Goal: Task Accomplishment & Management: Complete application form

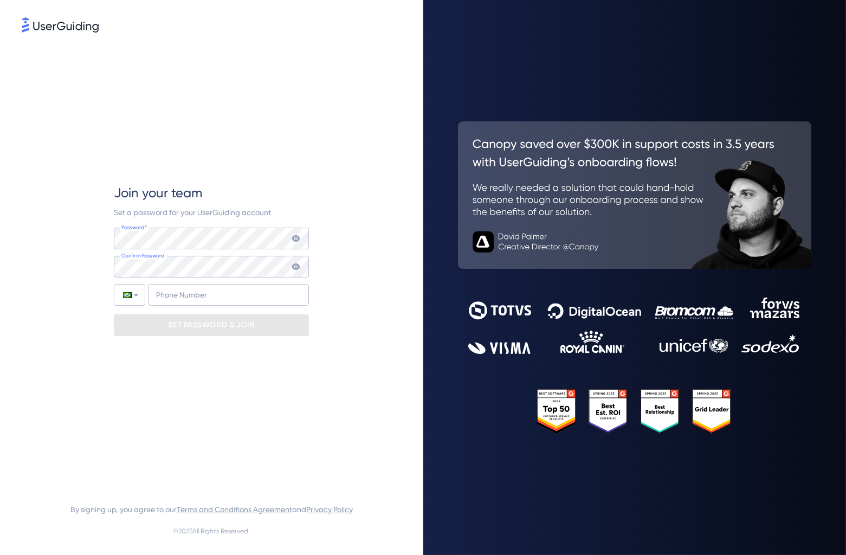
click at [176, 282] on div "Password* Your password must contain: At least 8 characters At least 3 of the f…" at bounding box center [211, 267] width 195 height 78
click at [216, 285] on input "+55" at bounding box center [229, 295] width 160 height 22
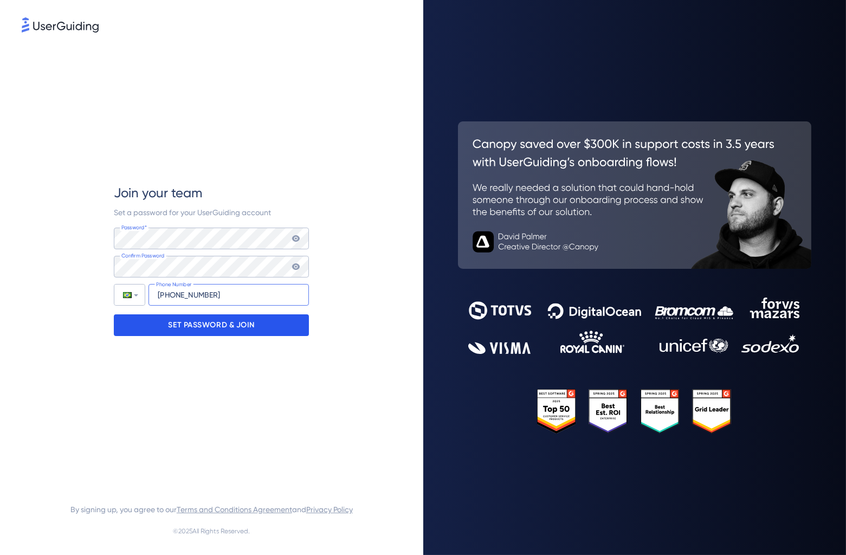
type input "[PHONE_NUMBER]"
click at [288, 327] on div "SET PASSWORD & JOIN" at bounding box center [211, 325] width 195 height 22
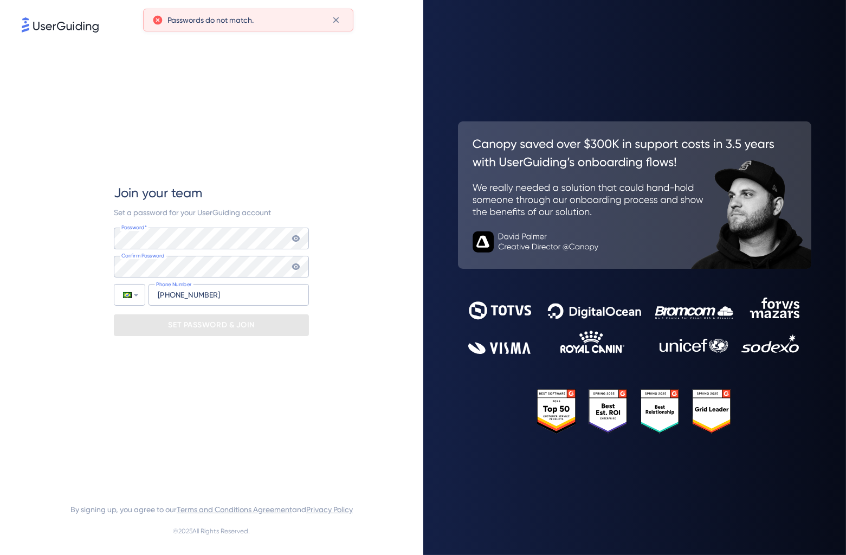
click at [297, 269] on icon at bounding box center [296, 266] width 9 height 9
click at [295, 235] on icon at bounding box center [296, 238] width 9 height 9
click at [298, 267] on icon at bounding box center [296, 266] width 9 height 9
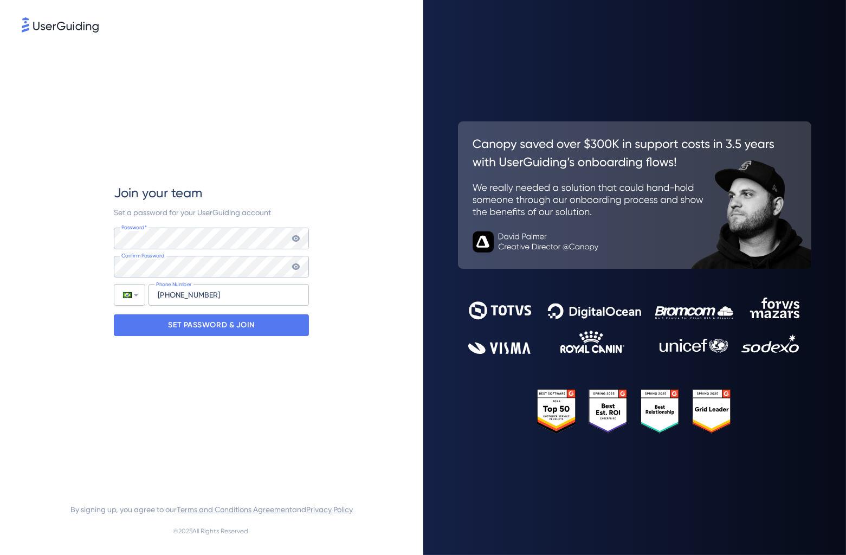
click at [295, 266] on icon at bounding box center [296, 267] width 8 height 7
click at [247, 323] on p "SET PASSWORD & JOIN" at bounding box center [211, 325] width 87 height 17
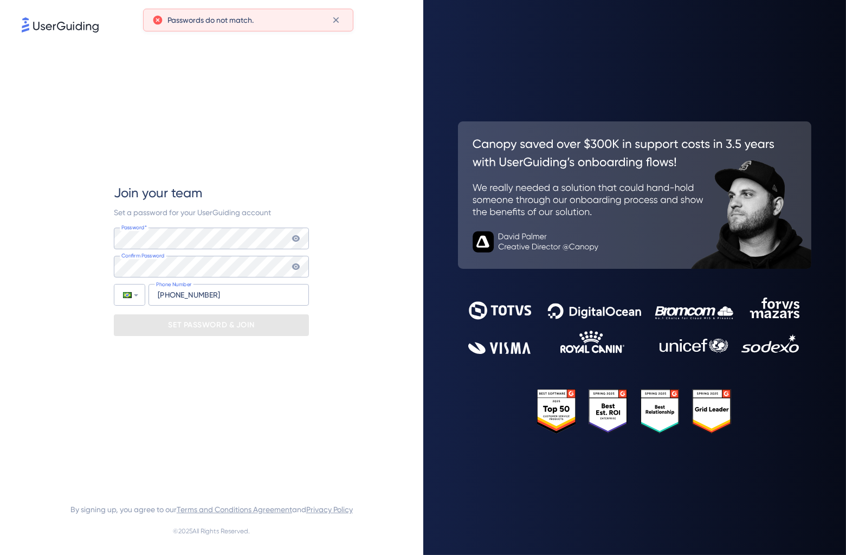
click at [294, 237] on icon at bounding box center [296, 238] width 9 height 9
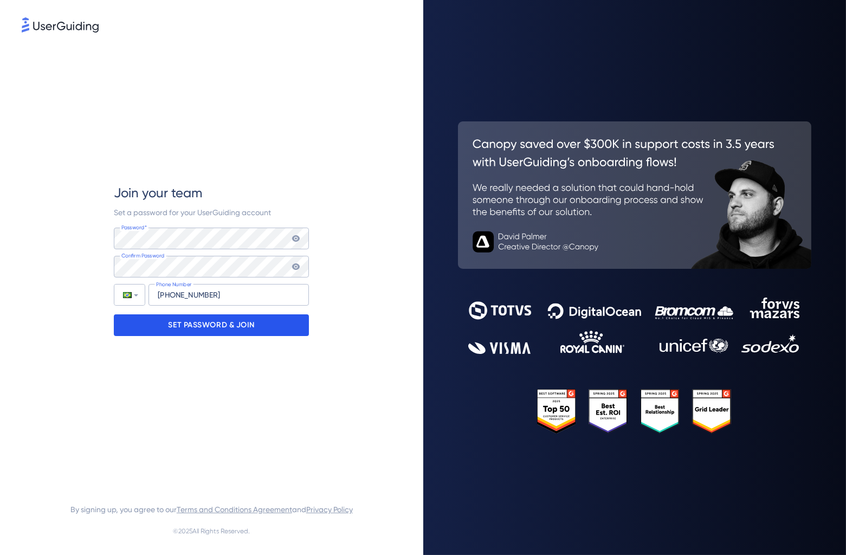
click at [217, 330] on p "SET PASSWORD & JOIN" at bounding box center [211, 325] width 87 height 17
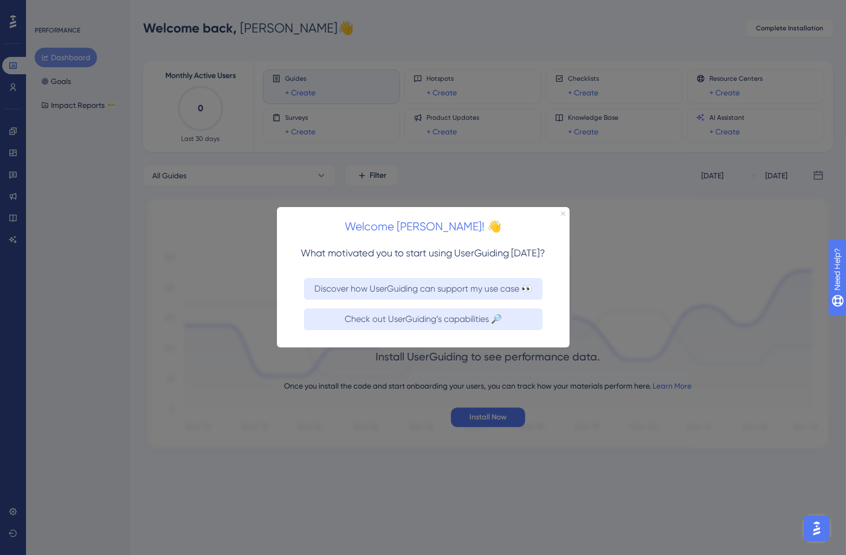
click at [563, 213] on icon "Close Preview" at bounding box center [563, 213] width 4 height 4
